Goal: Information Seeking & Learning: Learn about a topic

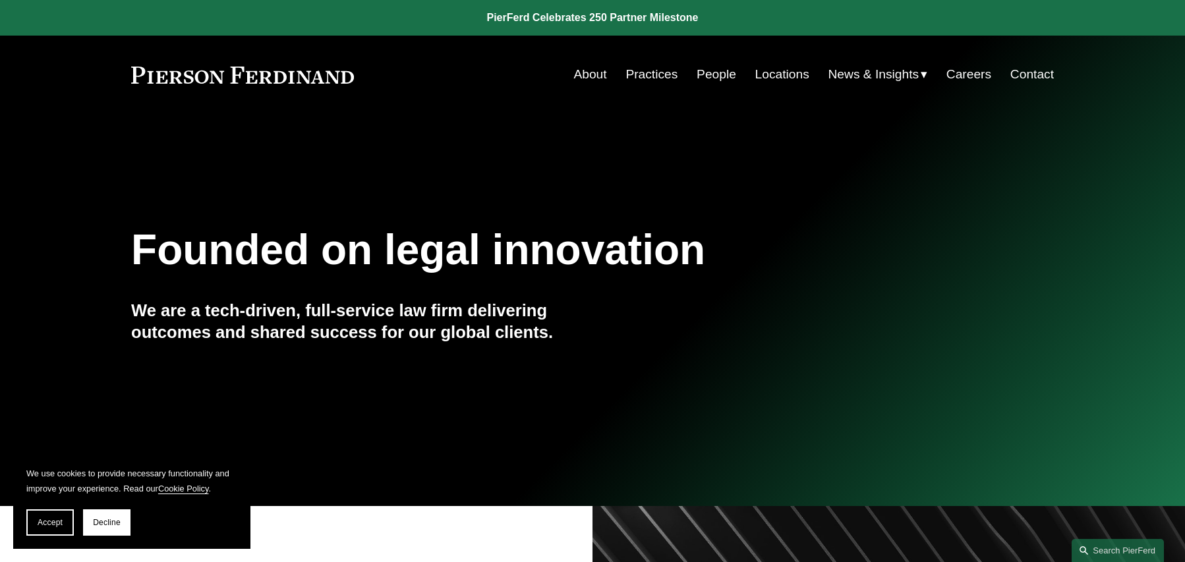
click at [570, 14] on link at bounding box center [592, 18] width 1185 height 36
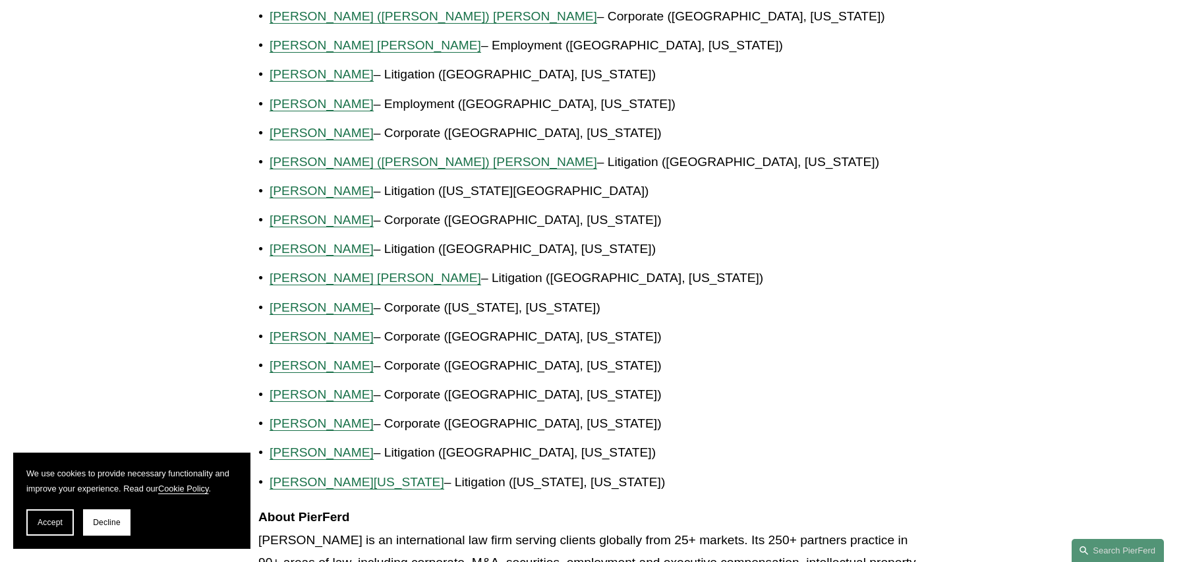
scroll to position [989, 0]
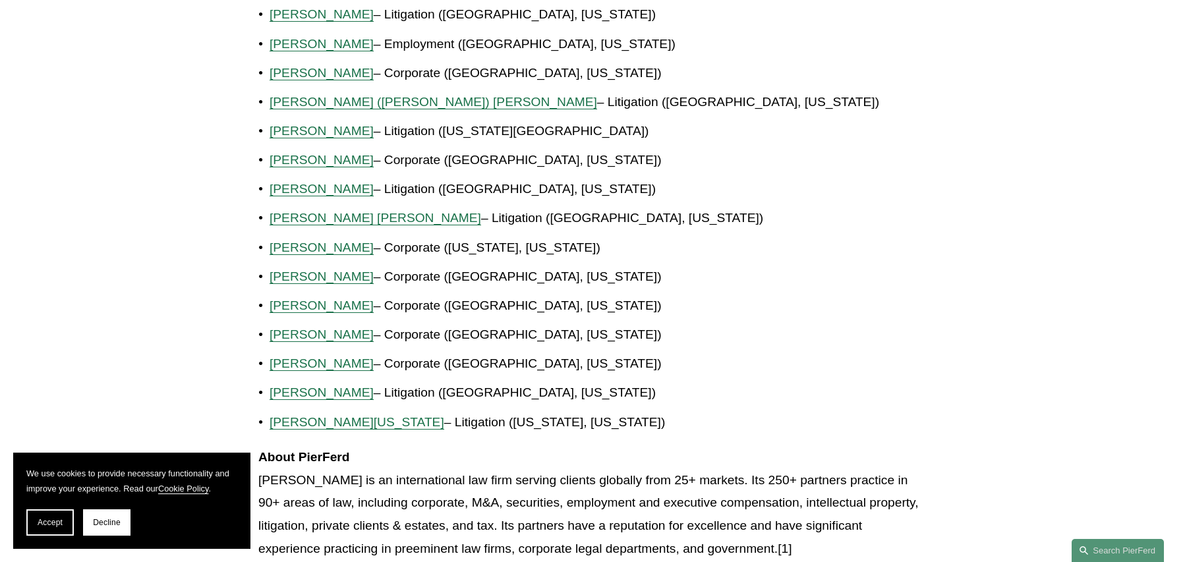
click at [299, 162] on span "Julie Herzog" at bounding box center [322, 160] width 104 height 14
click at [308, 336] on span "Connor Slivocka" at bounding box center [322, 335] width 104 height 14
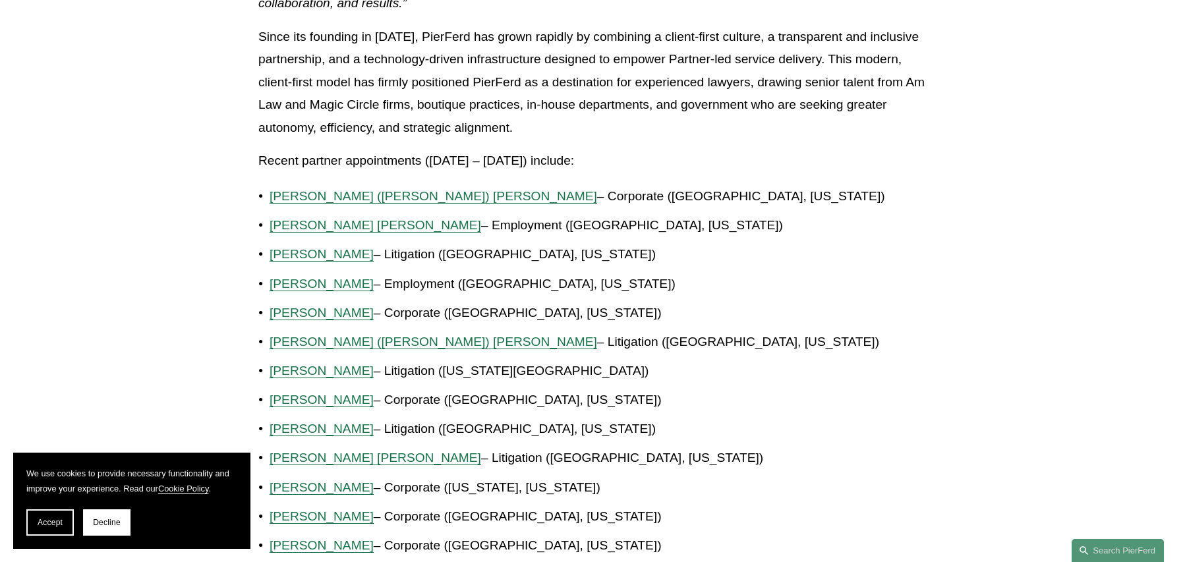
scroll to position [725, 0]
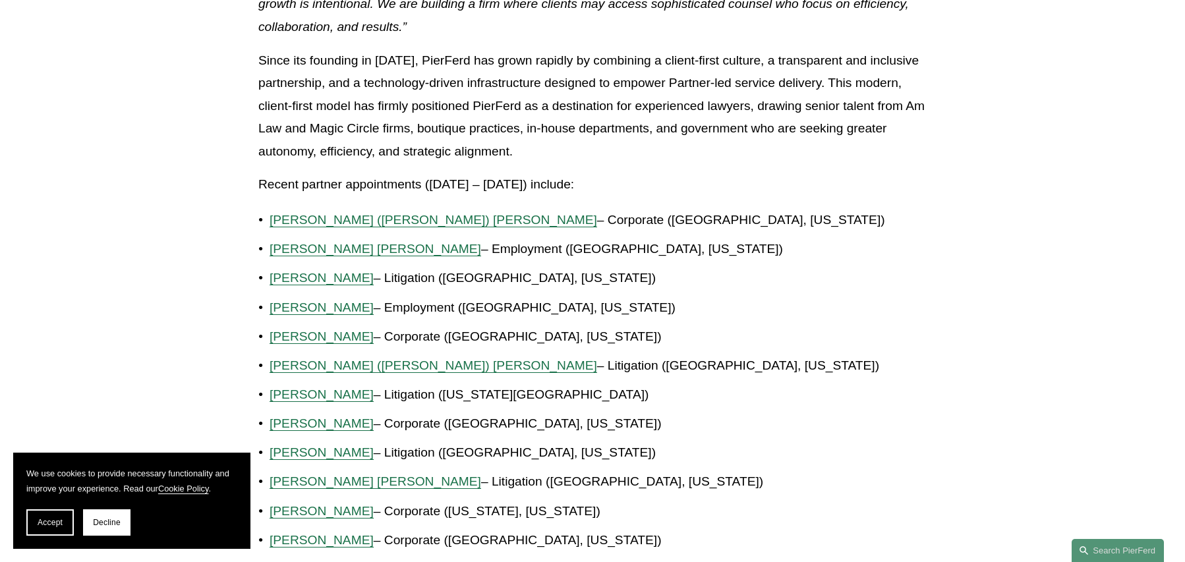
click at [361, 218] on span "Christine (Chris) B. Amrhein" at bounding box center [434, 220] width 328 height 14
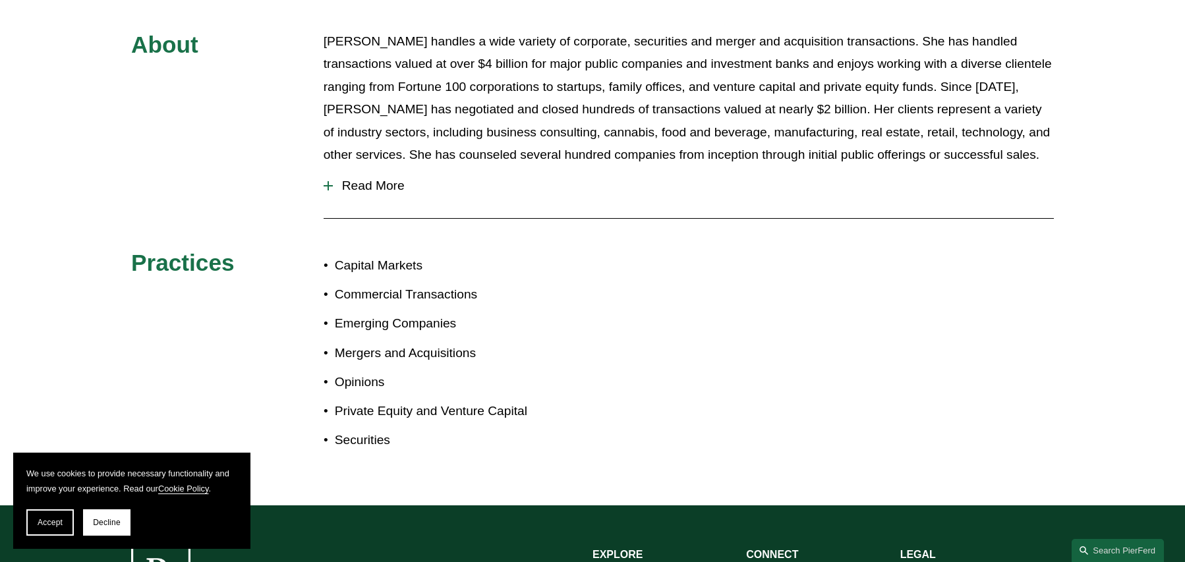
scroll to position [527, 0]
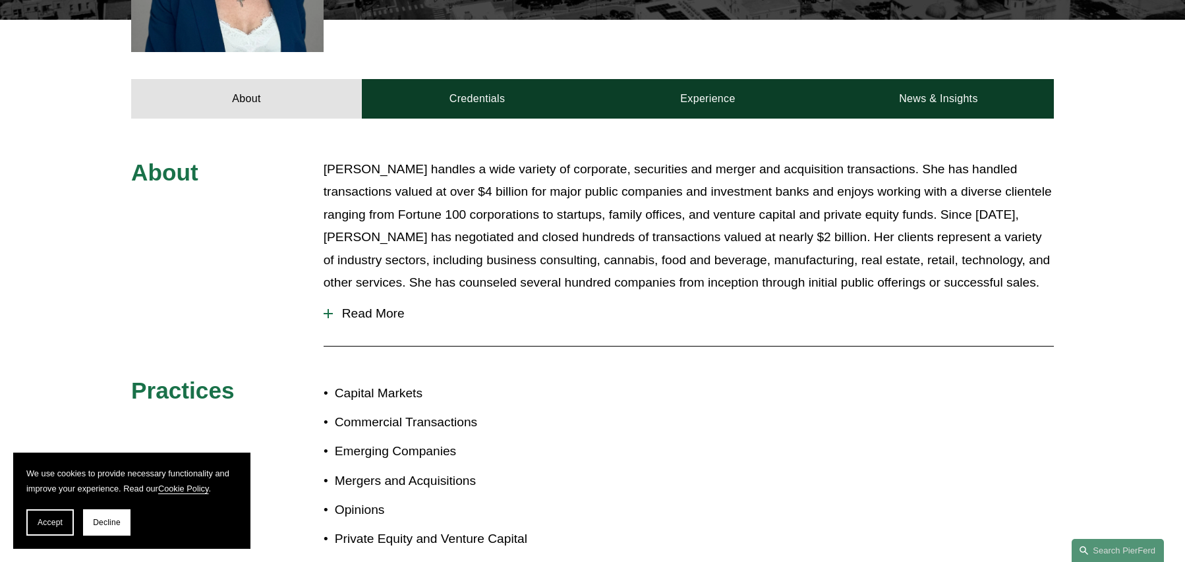
click at [322, 293] on div "About Julie Herzog handles a wide variety of corporate, securities and merger a…" at bounding box center [592, 376] width 1185 height 436
click at [328, 309] on div at bounding box center [328, 313] width 9 height 9
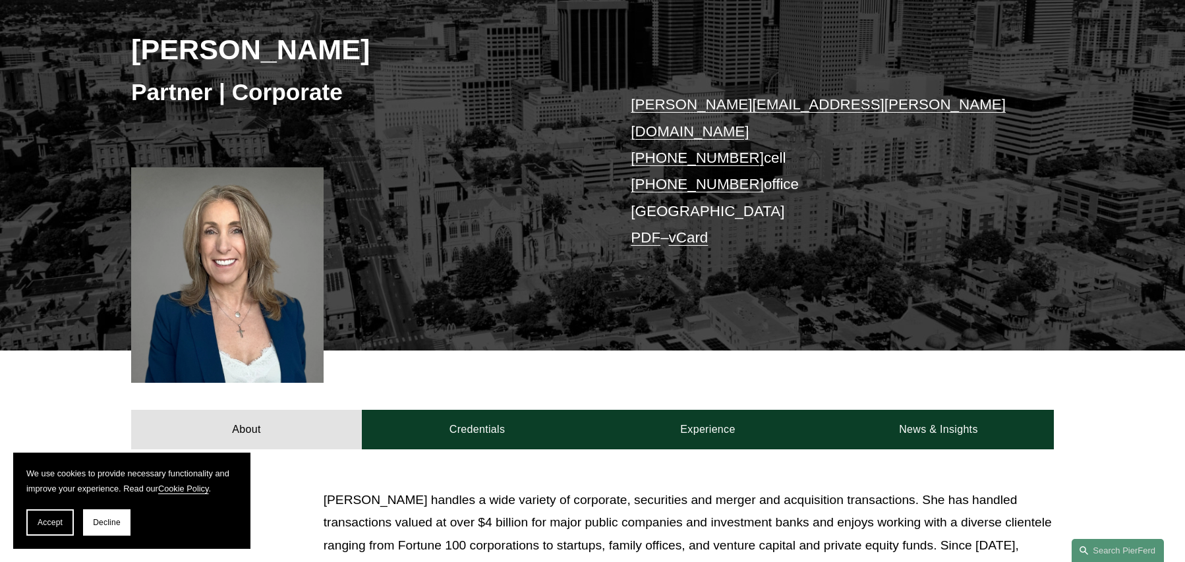
scroll to position [198, 0]
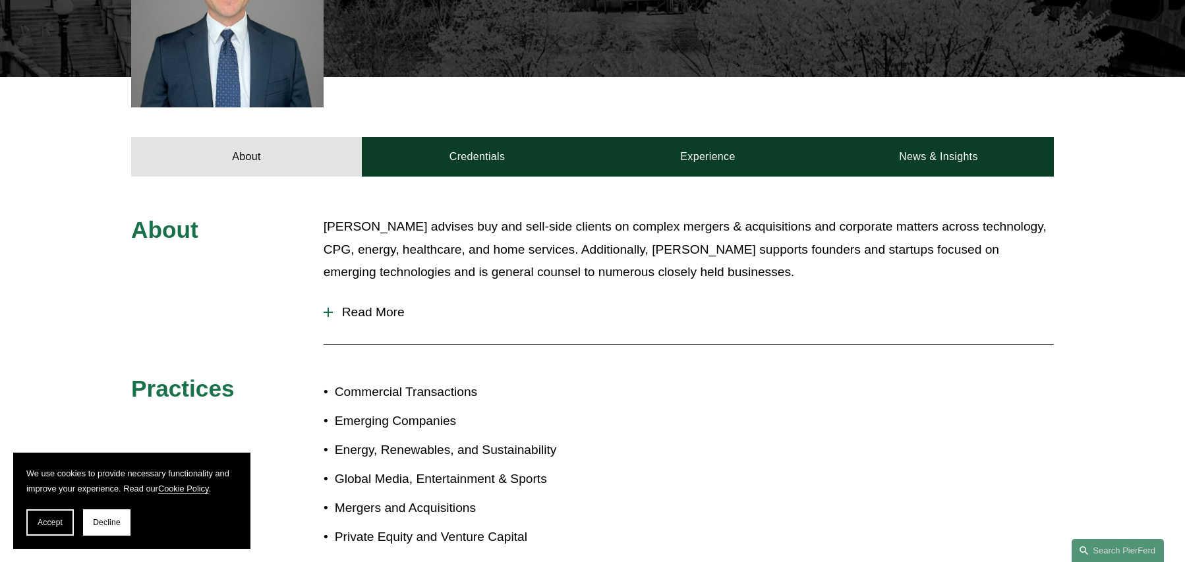
scroll to position [461, 0]
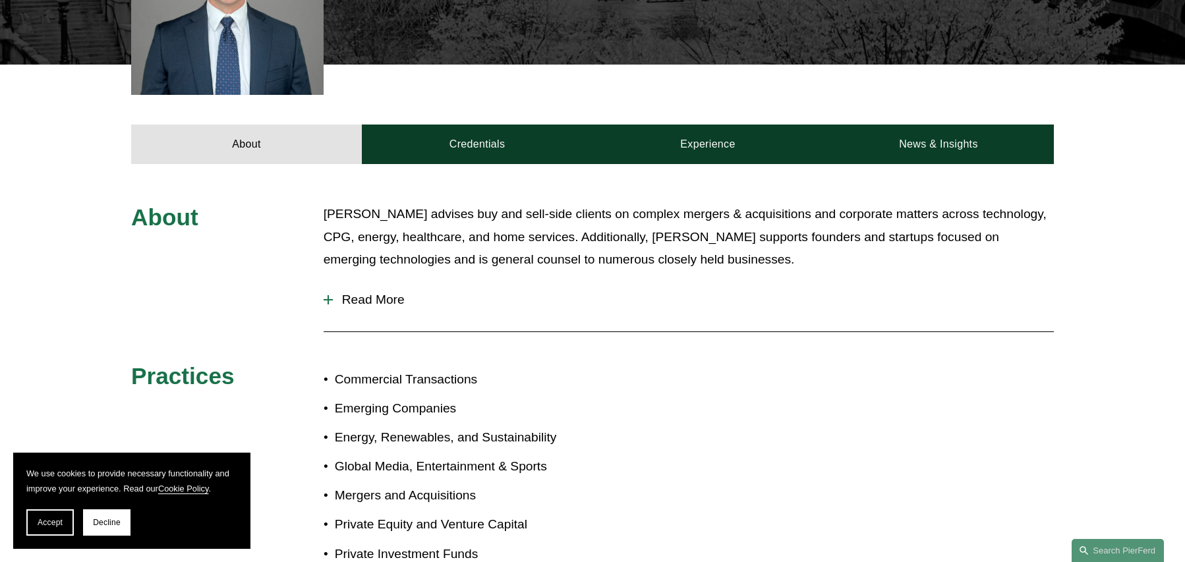
click at [329, 299] on div at bounding box center [328, 299] width 9 height 1
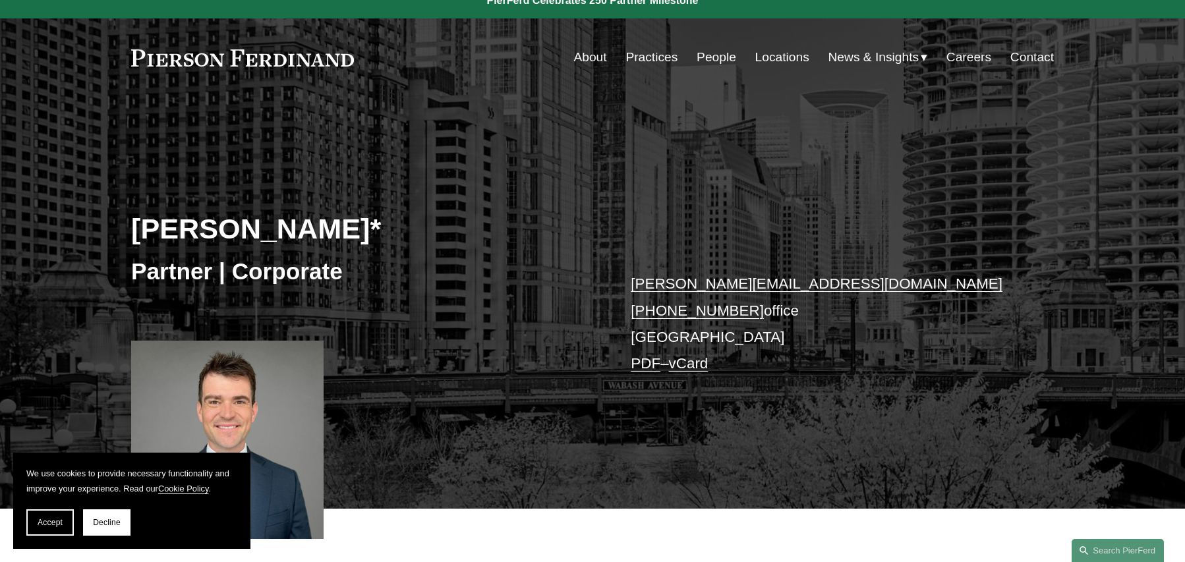
scroll to position [0, 0]
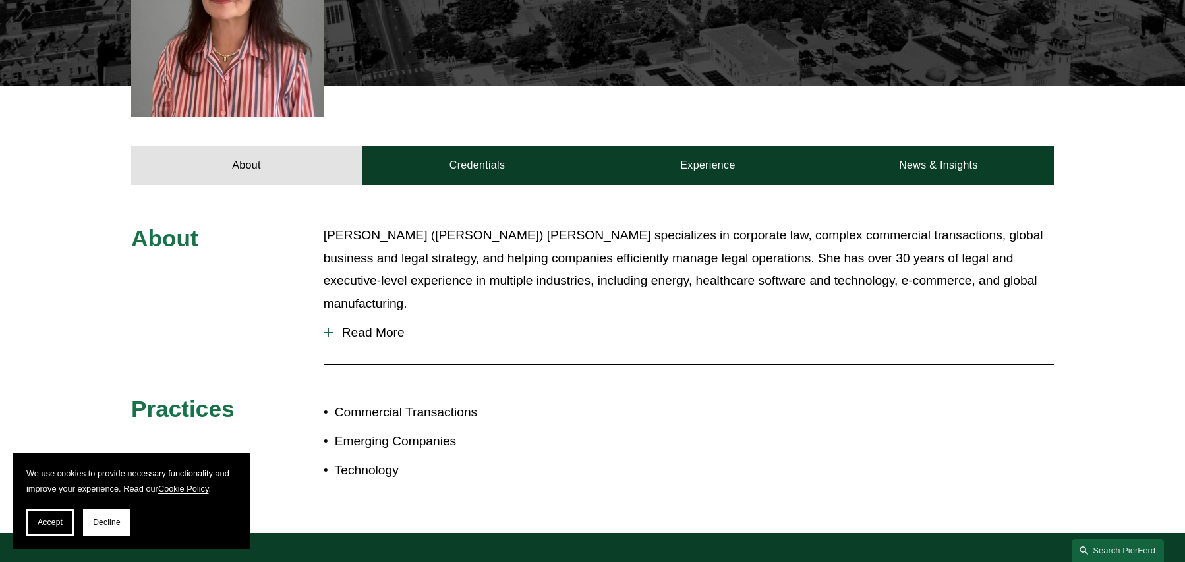
scroll to position [461, 0]
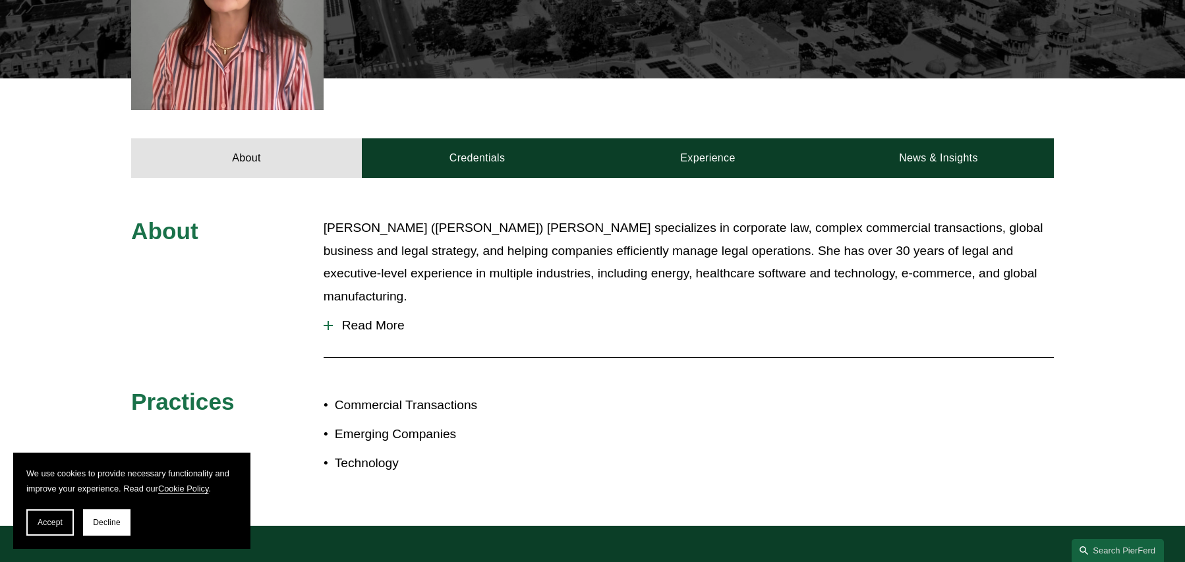
click at [328, 321] on div at bounding box center [328, 325] width 1 height 9
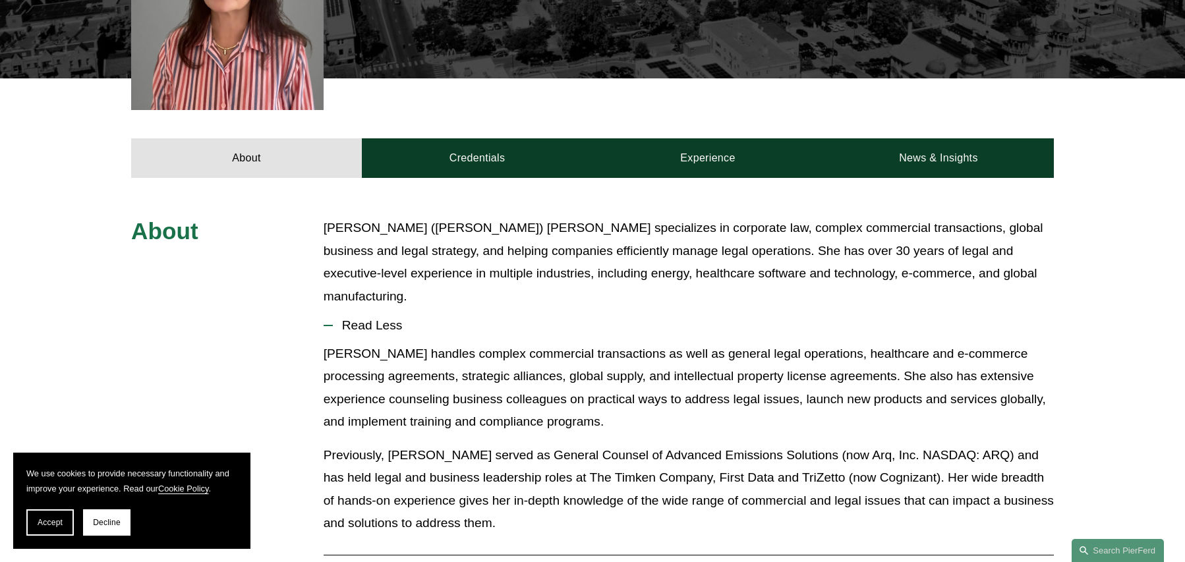
scroll to position [0, 0]
